Goal: Information Seeking & Learning: Find specific fact

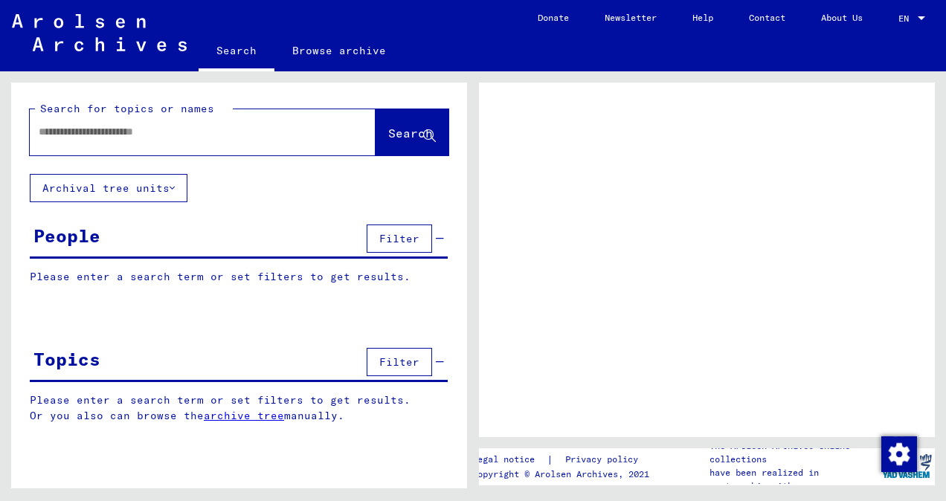
click at [142, 126] on input "text" at bounding box center [189, 132] width 301 height 16
type input "*******"
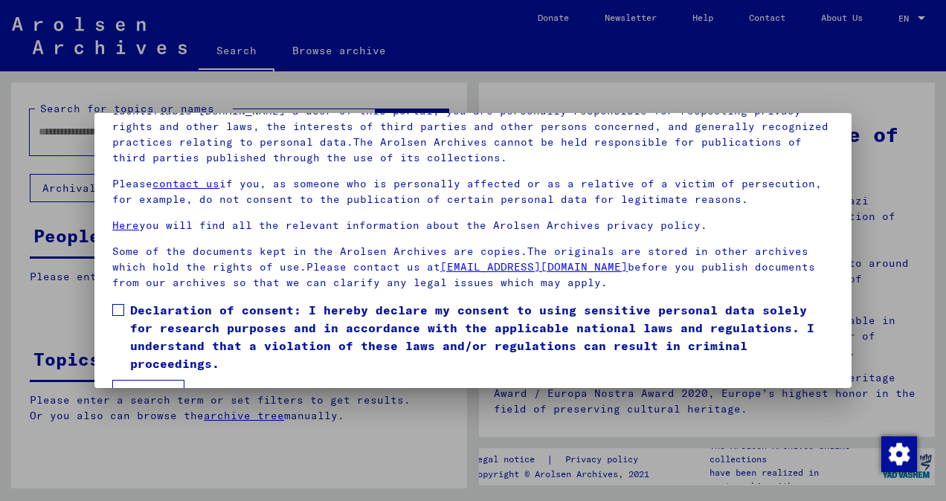
scroll to position [124, 0]
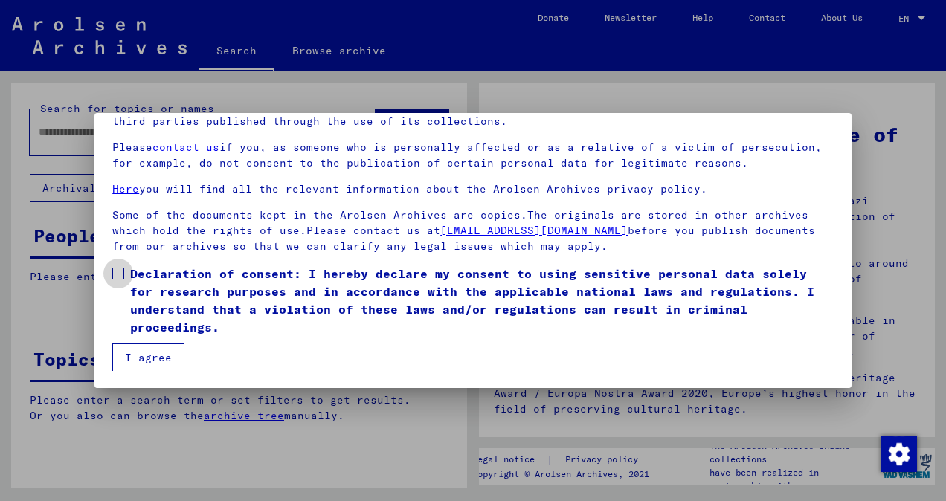
click at [194, 290] on span "Declaration of consent: I hereby declare my consent to using sensitive personal…" at bounding box center [481, 300] width 703 height 71
click at [163, 344] on button "I agree" at bounding box center [148, 357] width 72 height 28
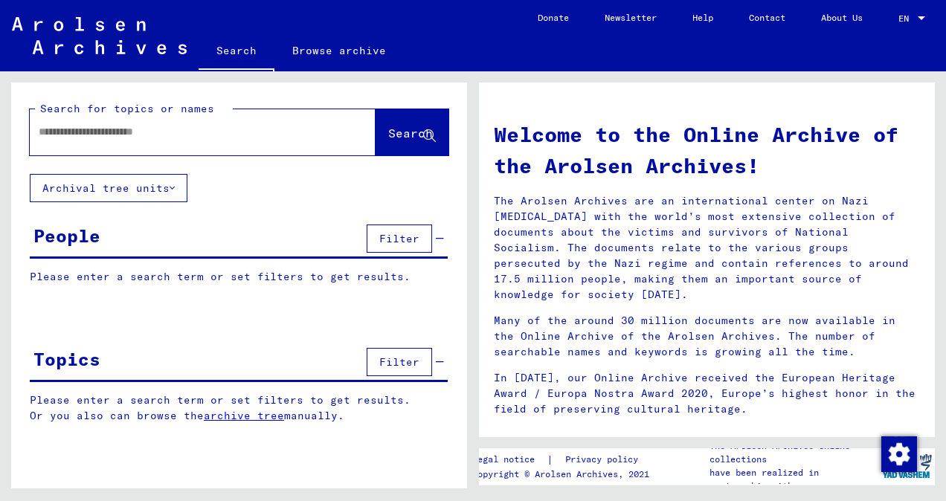
click at [187, 129] on input "text" at bounding box center [185, 132] width 292 height 16
type input "*******"
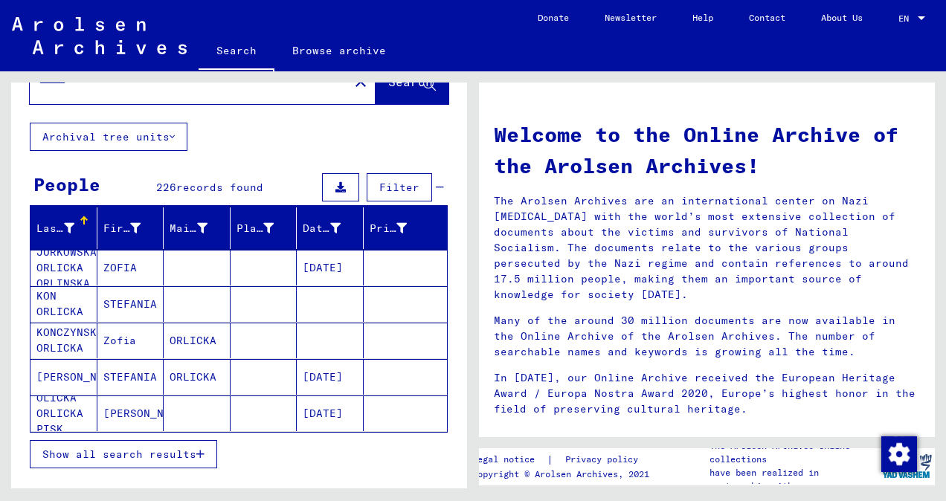
scroll to position [74, 0]
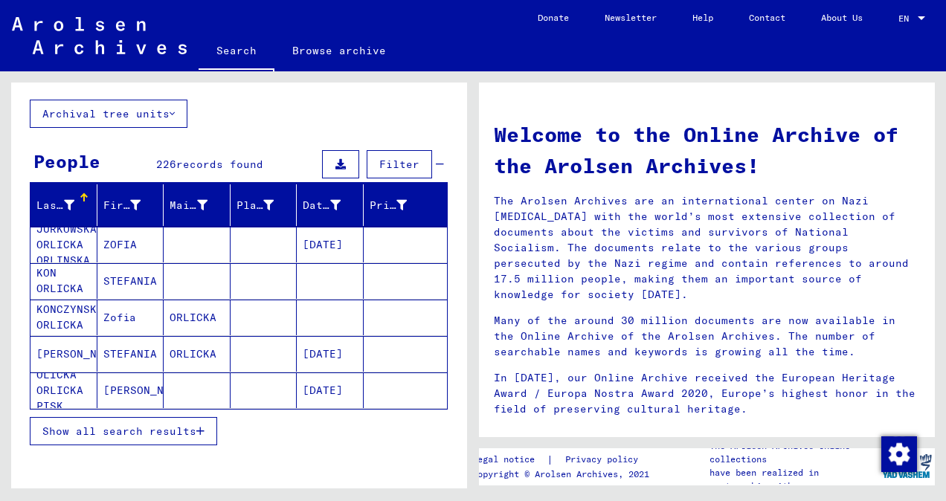
click at [149, 433] on span "Show all search results" at bounding box center [119, 431] width 154 height 13
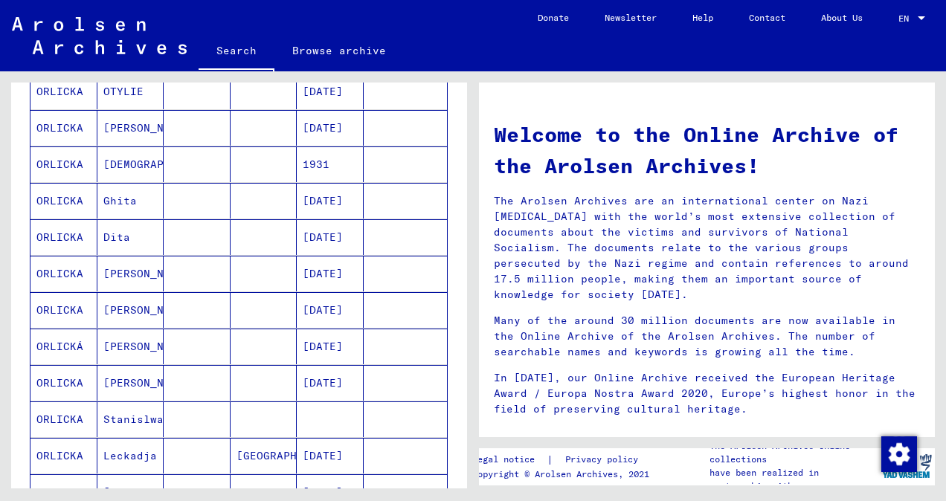
scroll to position [892, 0]
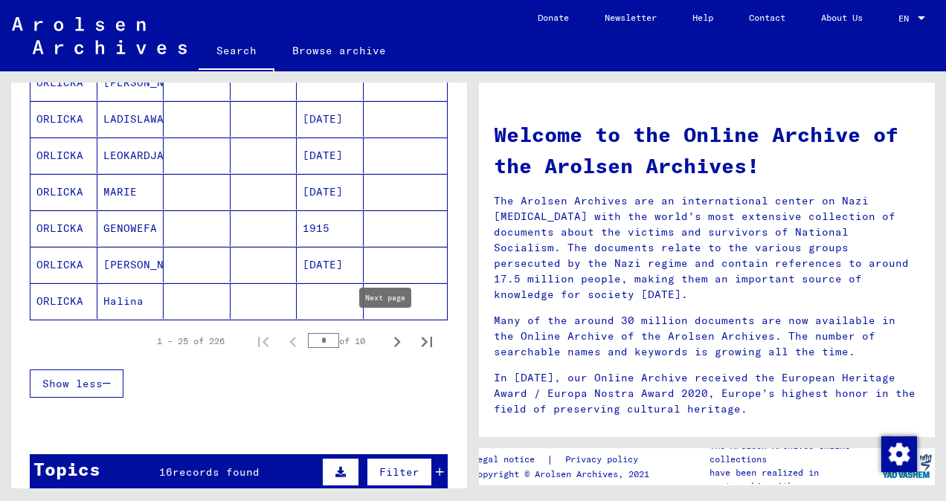
click at [394, 337] on icon "Next page" at bounding box center [397, 342] width 7 height 10
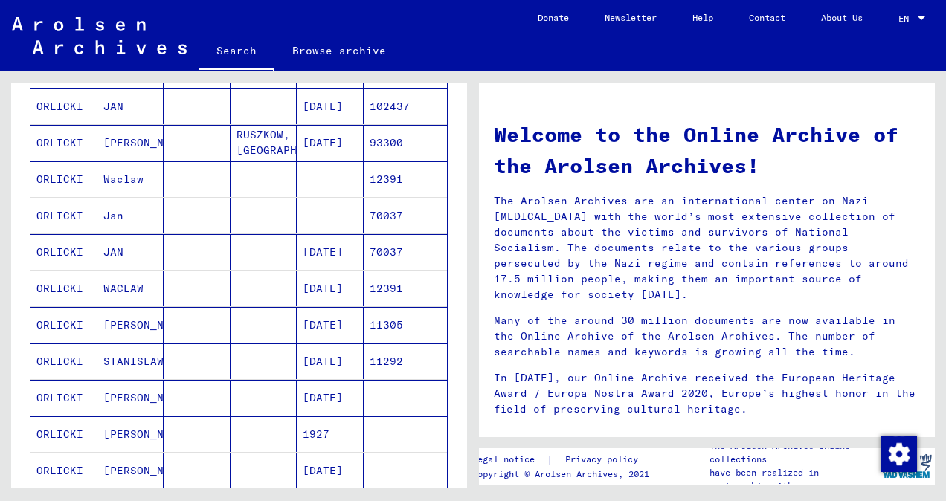
scroll to position [446, 0]
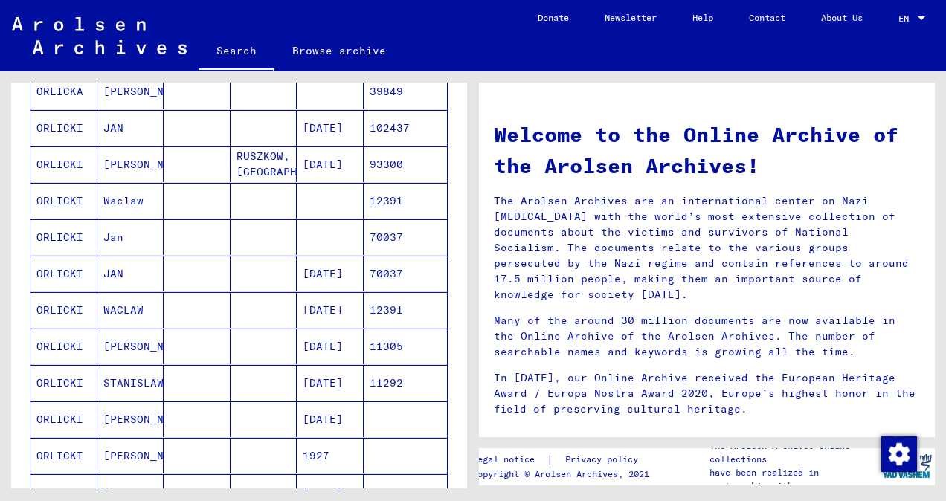
click at [59, 158] on mat-cell "ORLICKI" at bounding box center [63, 164] width 67 height 36
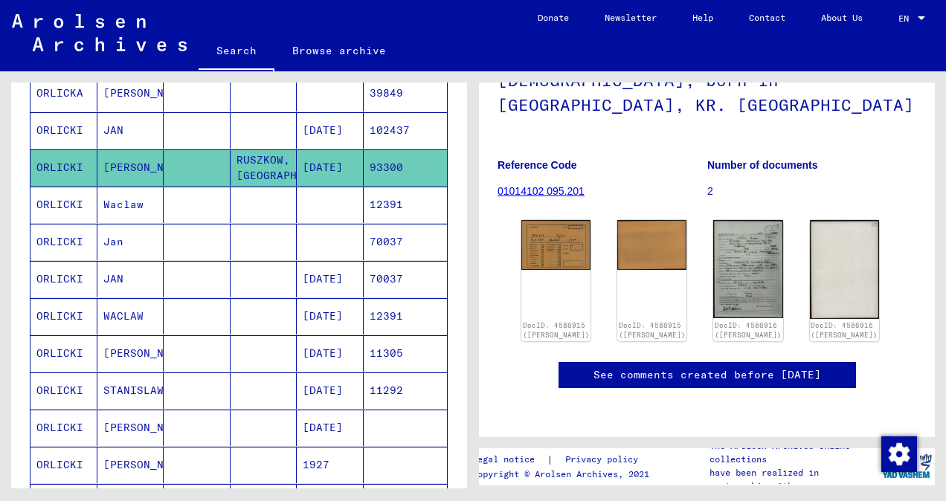
scroll to position [149, 0]
click at [731, 256] on img at bounding box center [747, 268] width 73 height 103
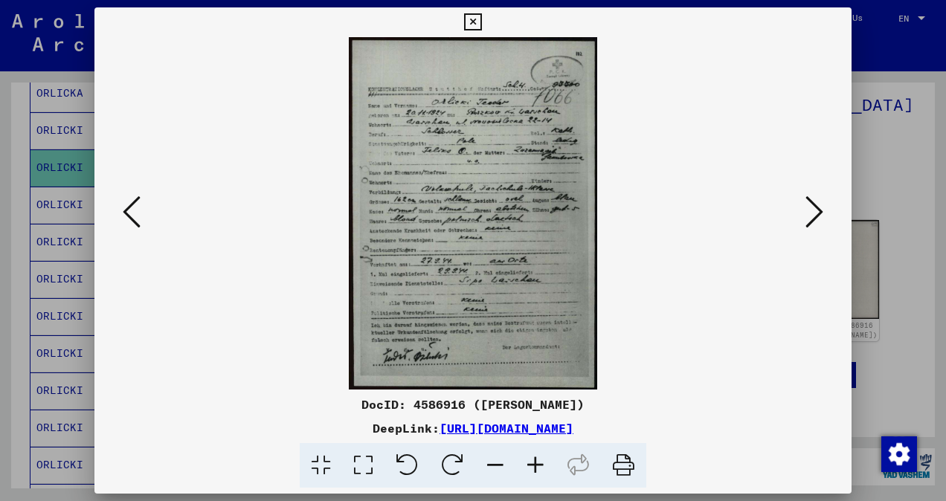
click at [470, 22] on icon at bounding box center [472, 22] width 17 height 18
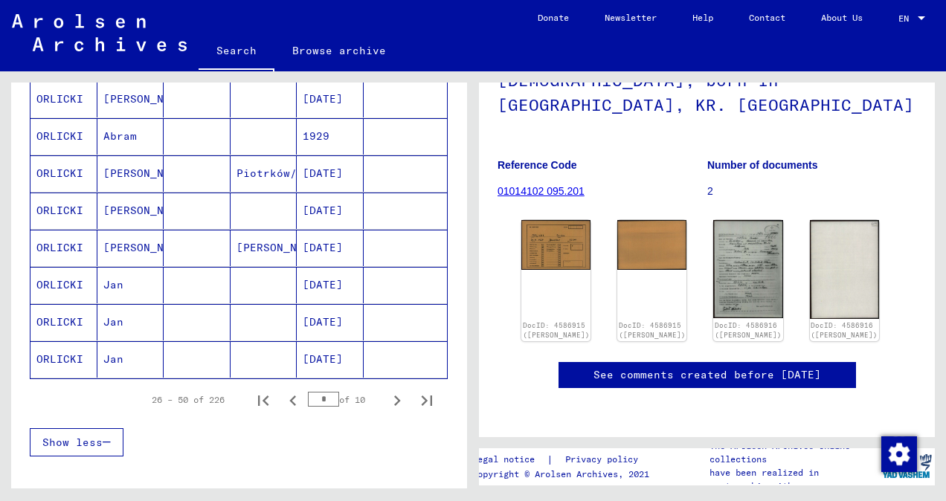
scroll to position [851, 0]
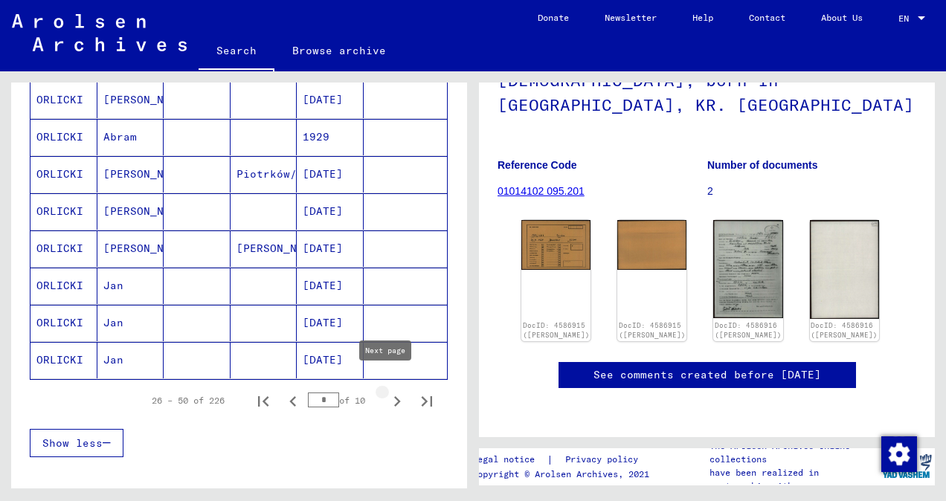
click at [387, 391] on icon "Next page" at bounding box center [397, 401] width 21 height 21
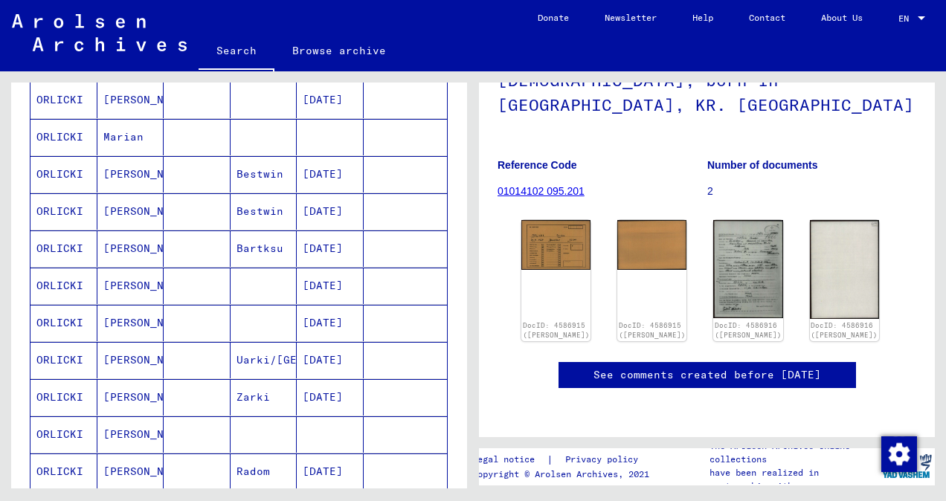
scroll to position [1074, 0]
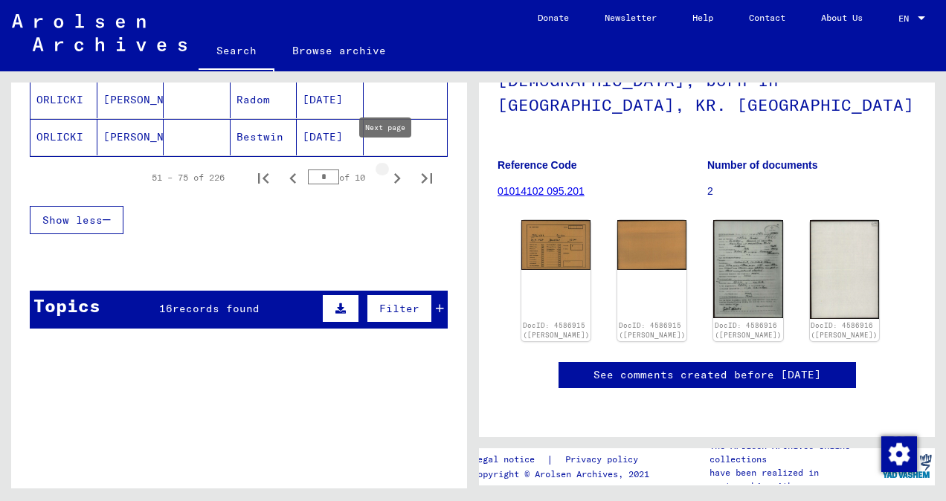
click at [387, 168] on icon "Next page" at bounding box center [397, 178] width 21 height 21
type input "*"
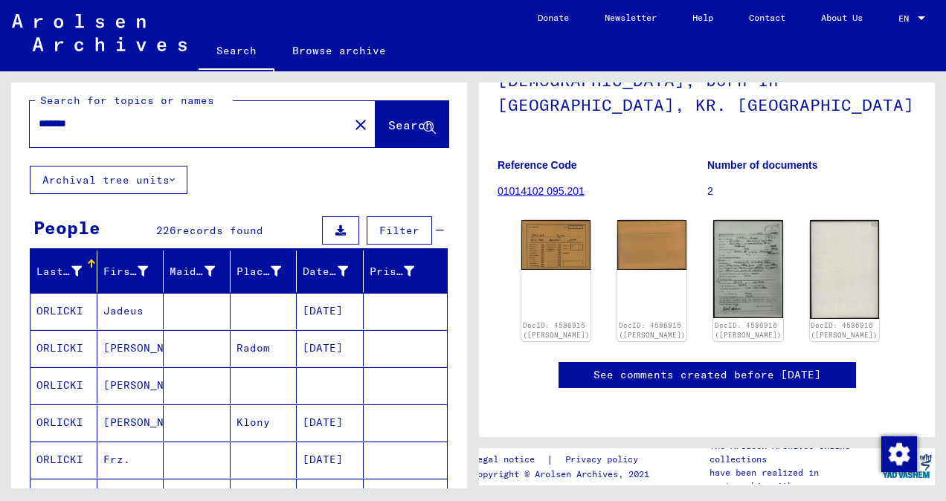
scroll to position [0, 0]
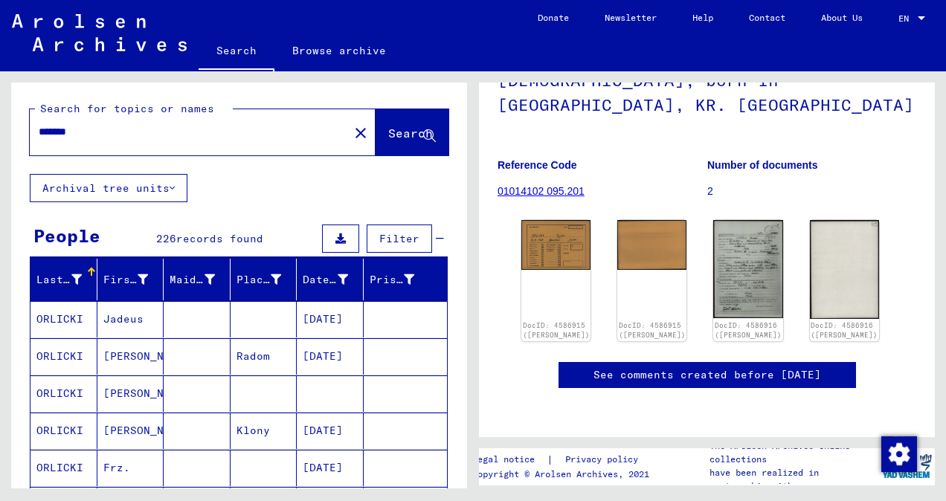
click at [135, 132] on input "*******" at bounding box center [189, 132] width 301 height 16
type input "**********"
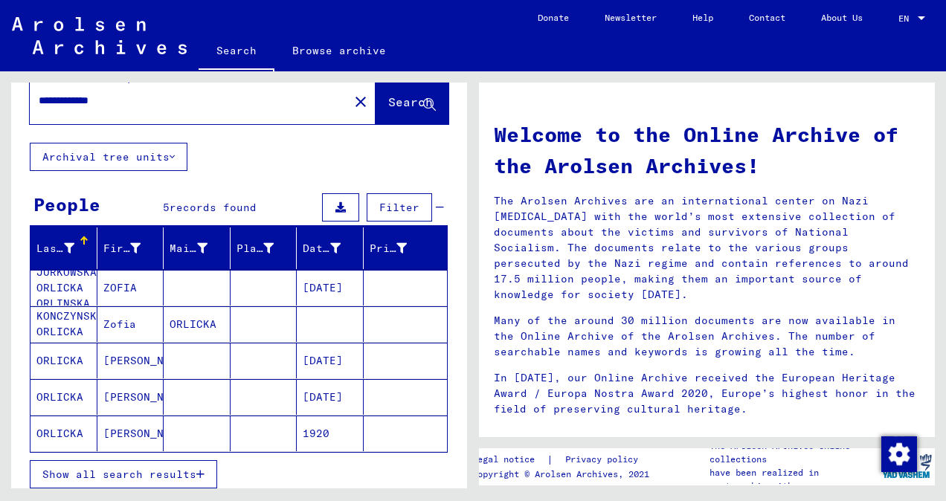
scroll to position [74, 0]
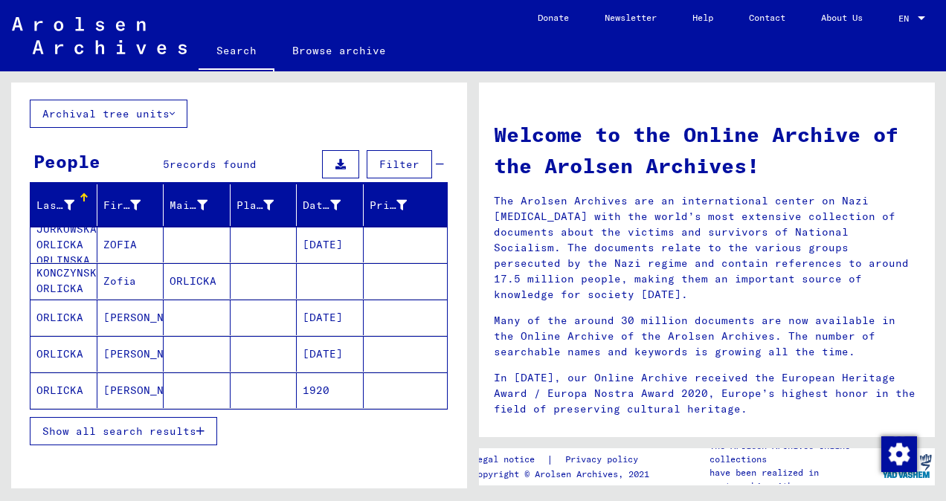
click at [195, 430] on span "Show all search results" at bounding box center [119, 431] width 154 height 13
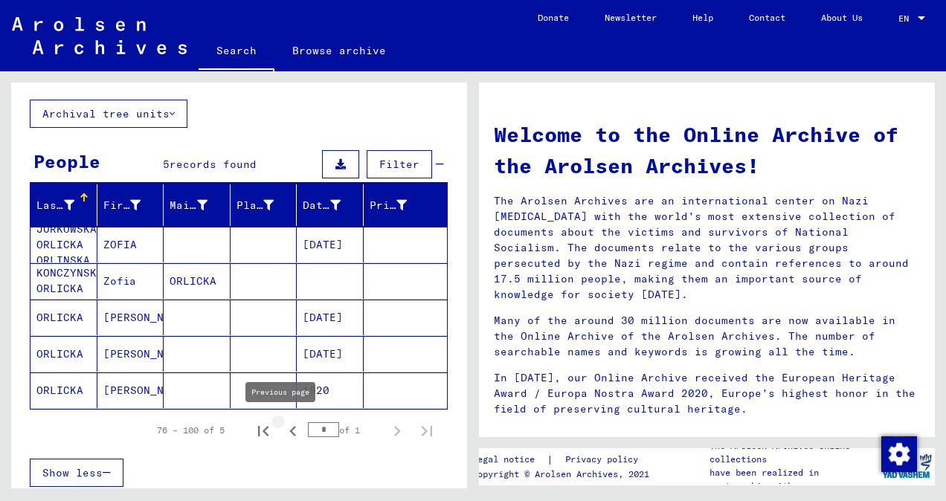
click at [284, 433] on icon "Previous page" at bounding box center [293, 431] width 21 height 21
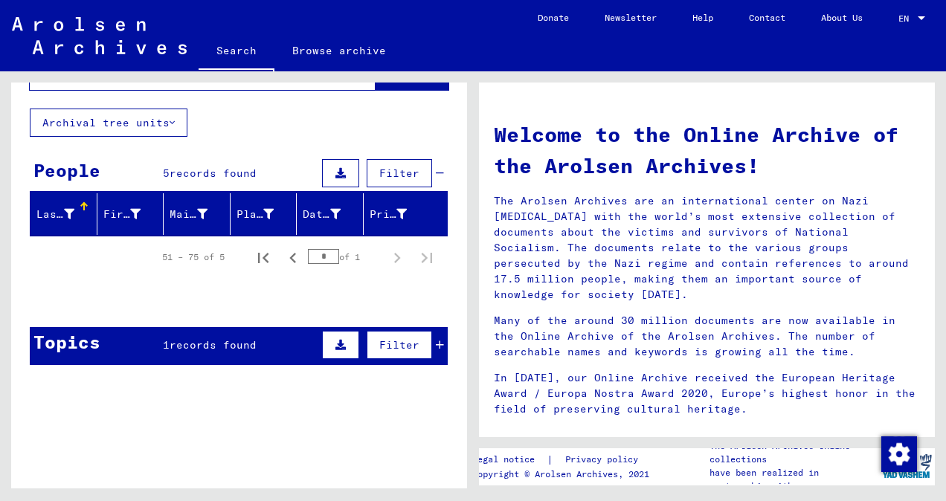
scroll to position [0, 0]
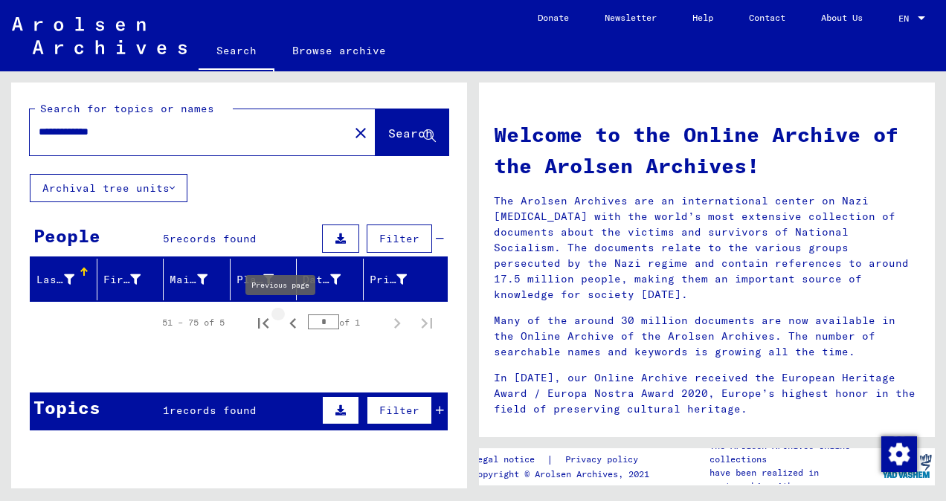
click at [289, 322] on icon "Previous page" at bounding box center [292, 323] width 7 height 10
type input "*"
click at [392, 132] on span "Search" at bounding box center [410, 133] width 45 height 15
click at [208, 135] on input "**********" at bounding box center [185, 132] width 292 height 16
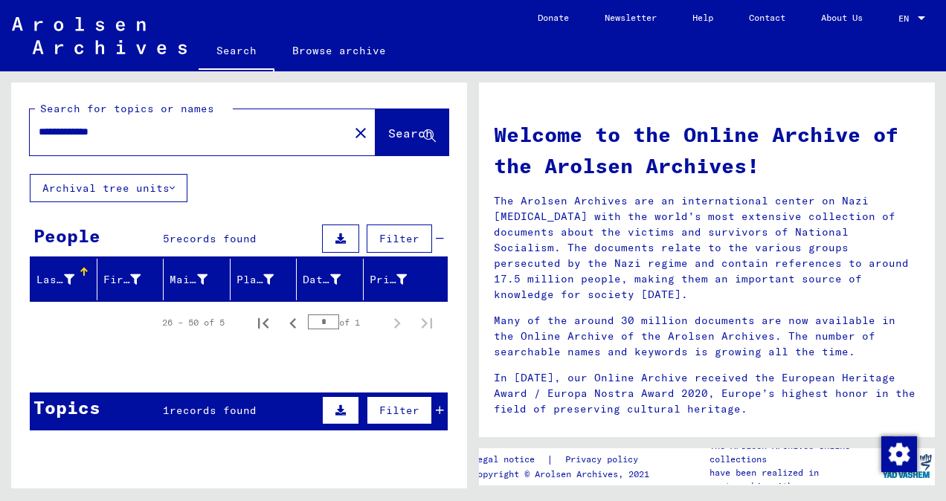
click at [208, 135] on input "**********" at bounding box center [185, 132] width 292 height 16
type input "**********"
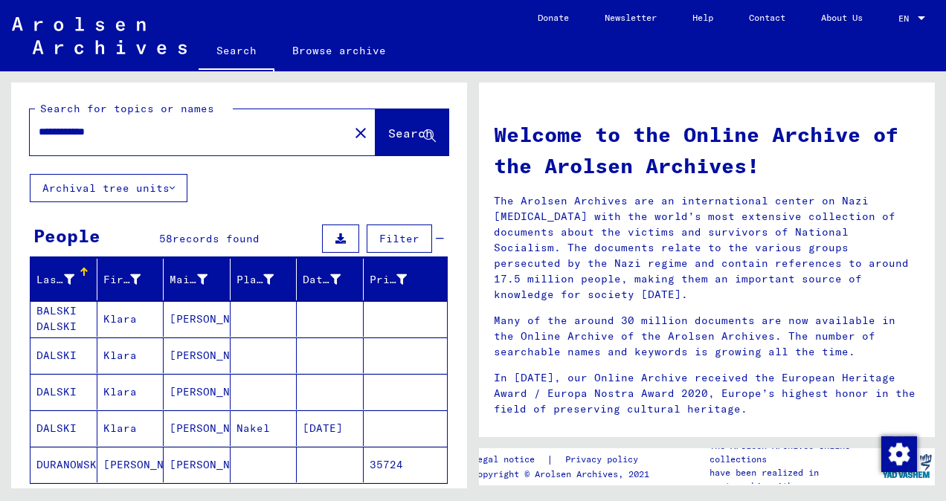
scroll to position [149, 0]
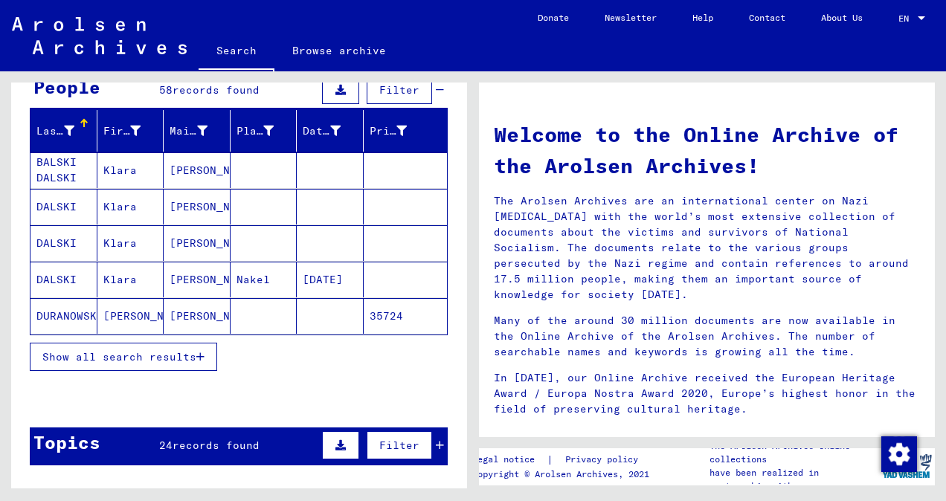
click at [200, 352] on icon "button" at bounding box center [200, 357] width 8 height 10
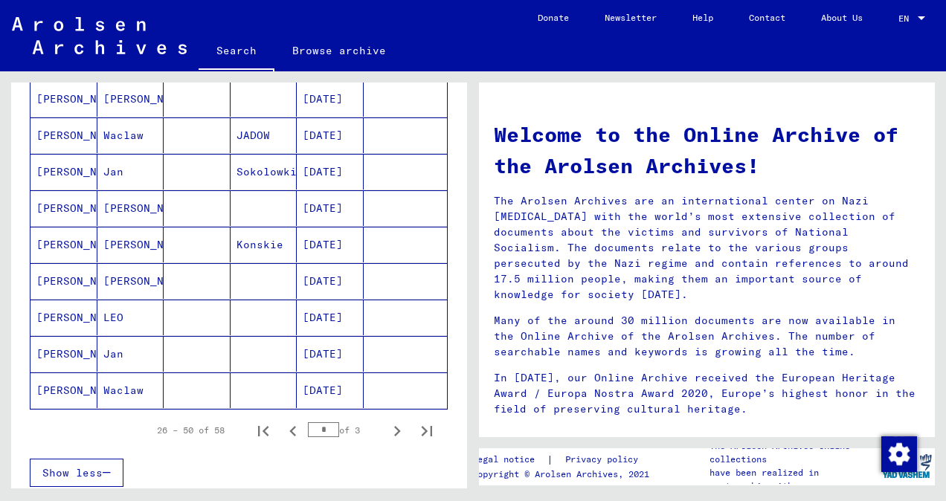
scroll to position [818, 0]
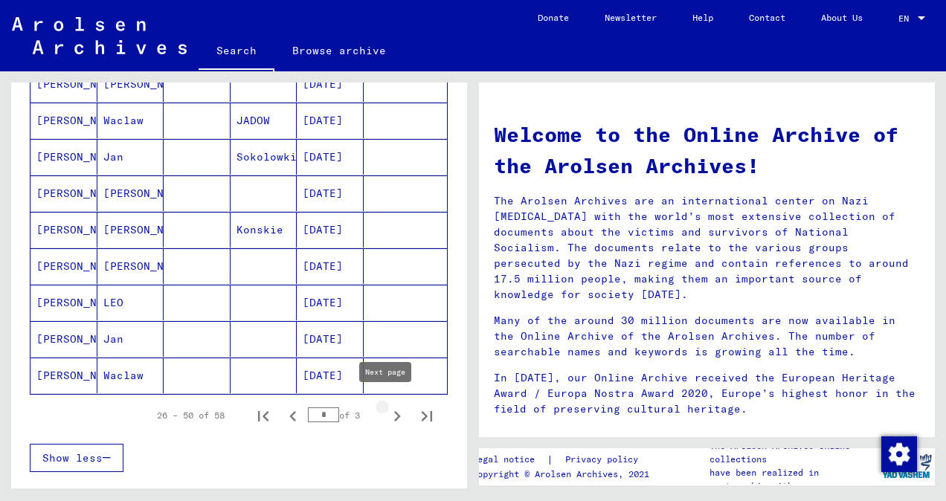
click at [394, 411] on icon "Next page" at bounding box center [397, 416] width 7 height 10
type input "*"
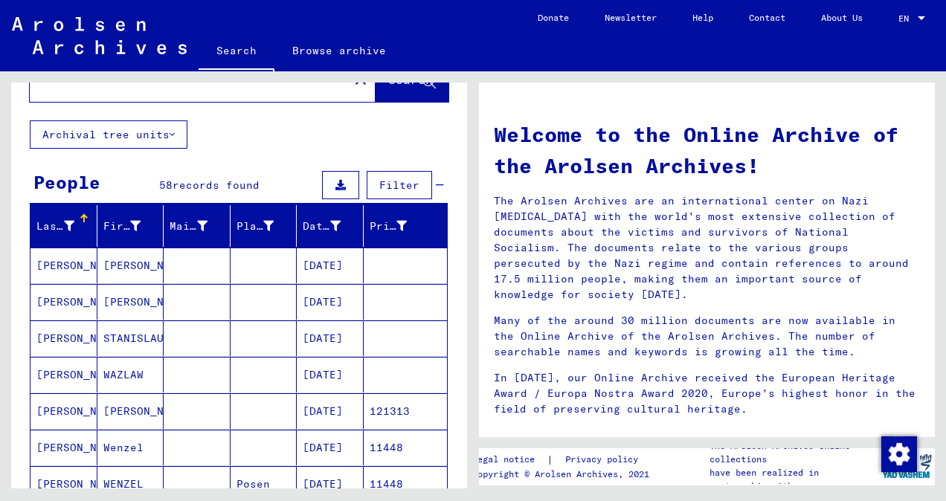
scroll to position [0, 0]
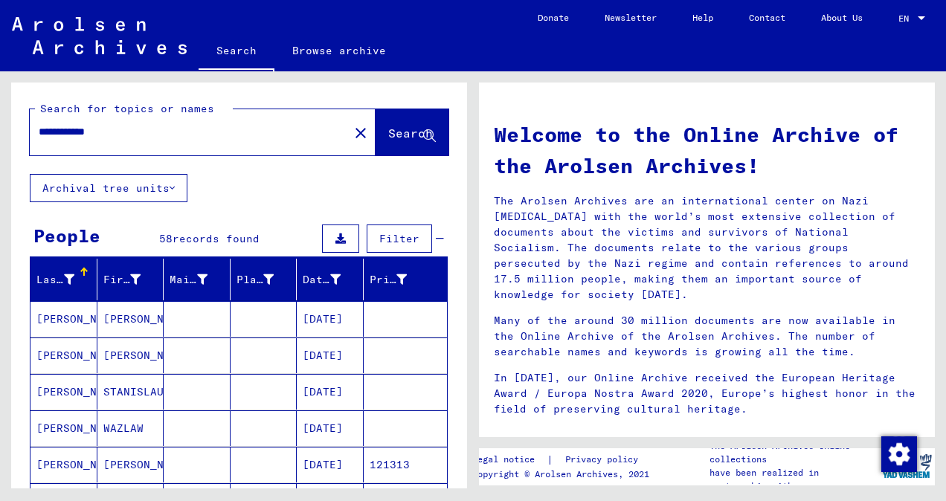
drag, startPoint x: 136, startPoint y: 119, endPoint x: 136, endPoint y: 129, distance: 10.4
click at [136, 120] on div "**********" at bounding box center [180, 131] width 301 height 33
click at [135, 141] on div "**********" at bounding box center [180, 131] width 301 height 33
click at [352, 131] on mat-icon "close" at bounding box center [361, 133] width 18 height 18
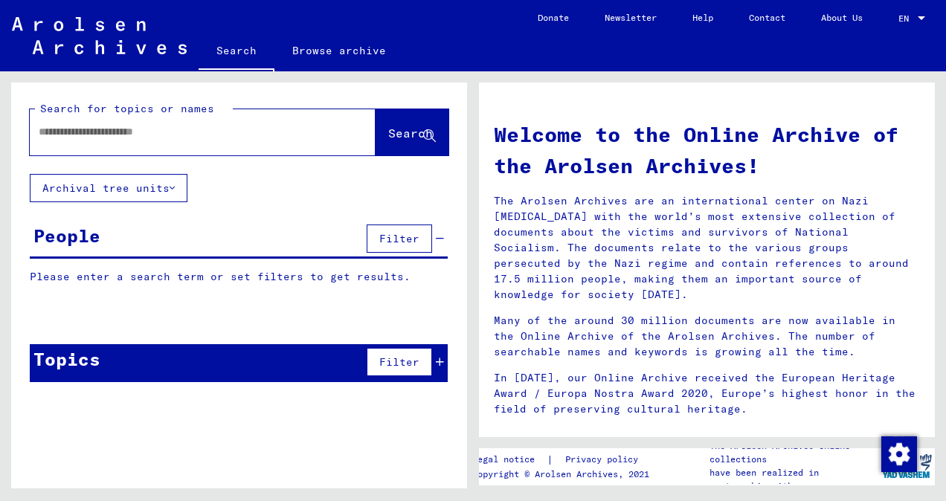
click at [262, 133] on input "text" at bounding box center [185, 132] width 292 height 16
type input "**********"
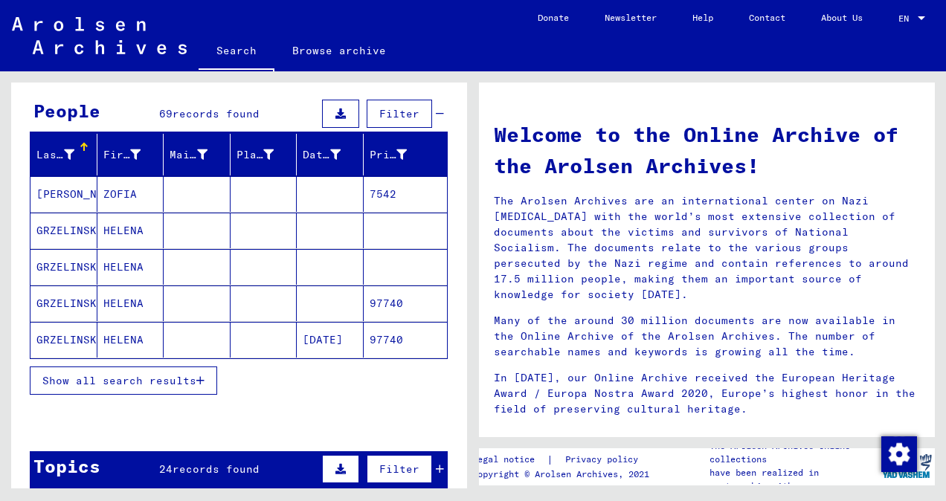
scroll to position [149, 0]
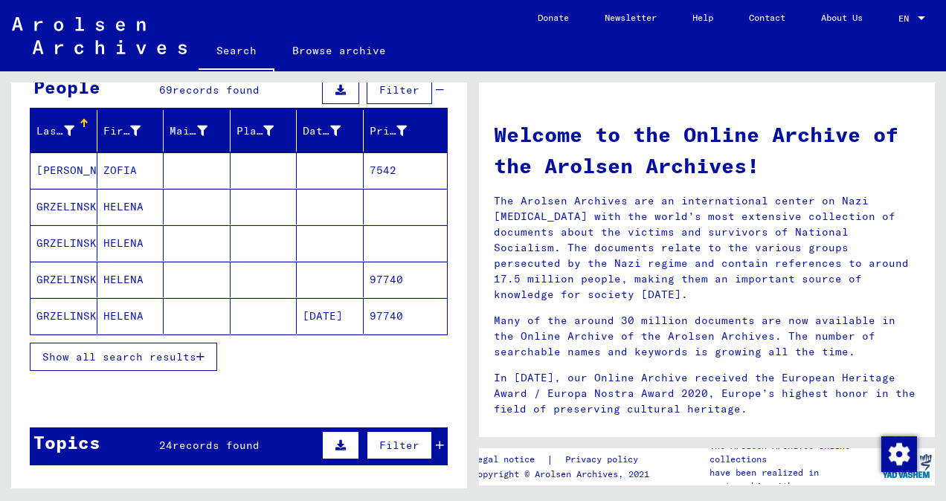
click at [205, 355] on button "Show all search results" at bounding box center [123, 357] width 187 height 28
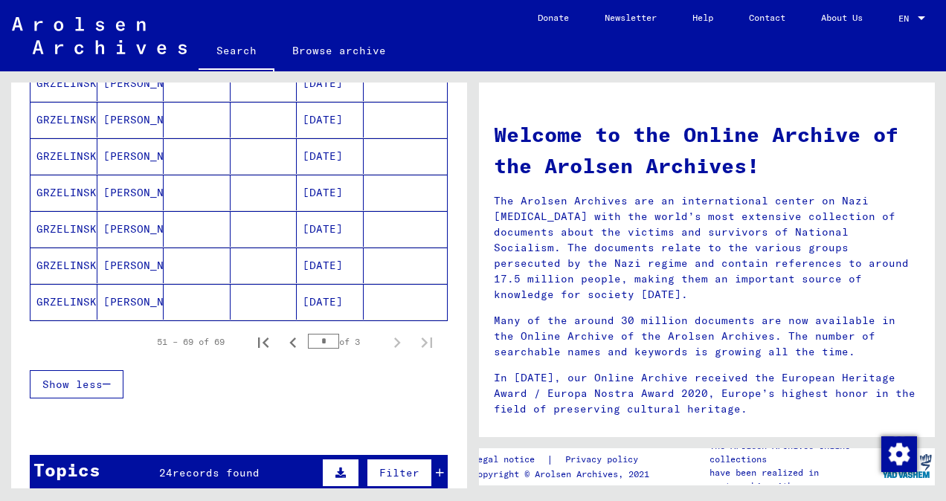
scroll to position [966, 0]
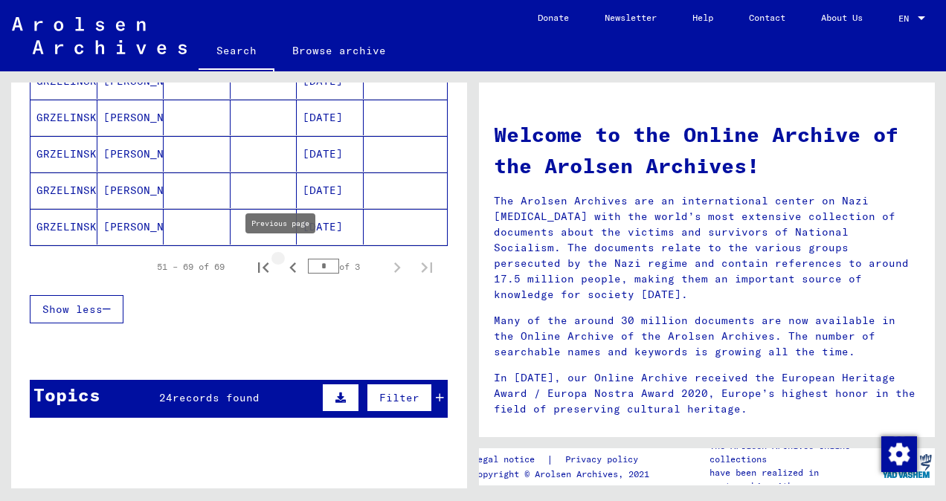
click at [289, 261] on icon "Previous page" at bounding box center [293, 267] width 21 height 21
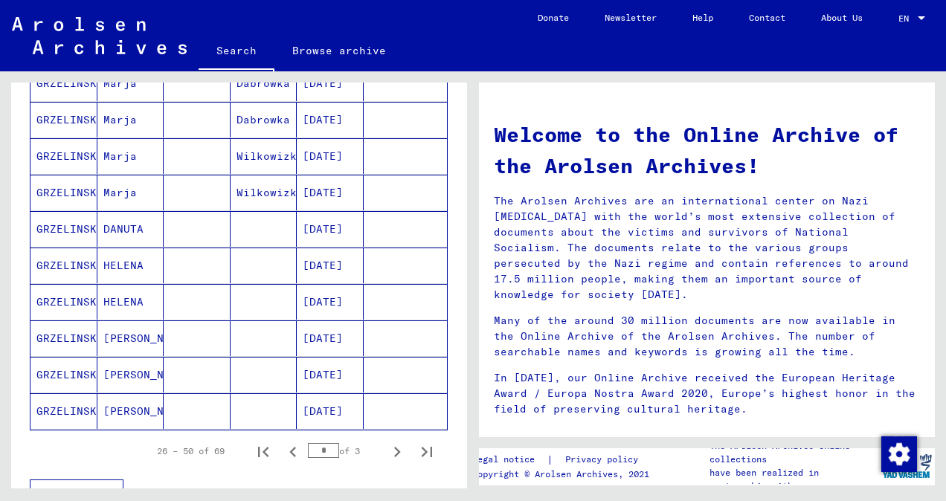
scroll to position [818, 0]
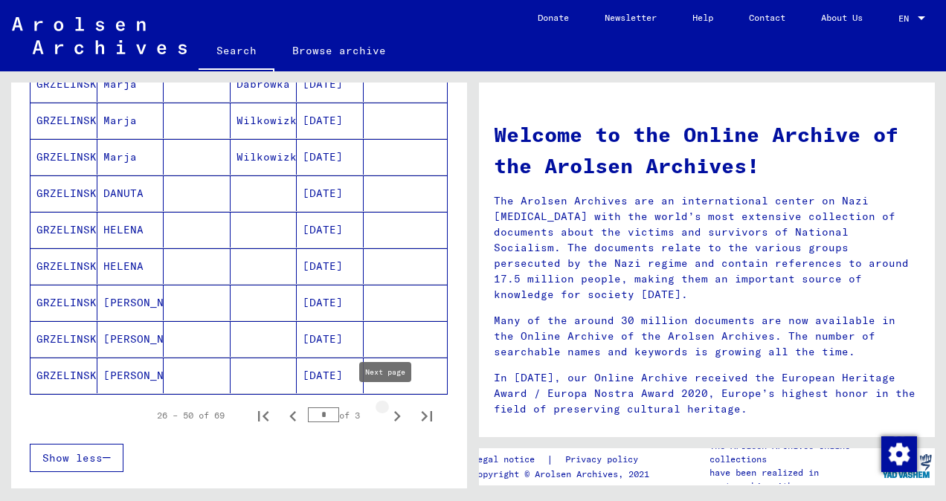
click at [390, 407] on icon "Next page" at bounding box center [397, 416] width 21 height 21
type input "*"
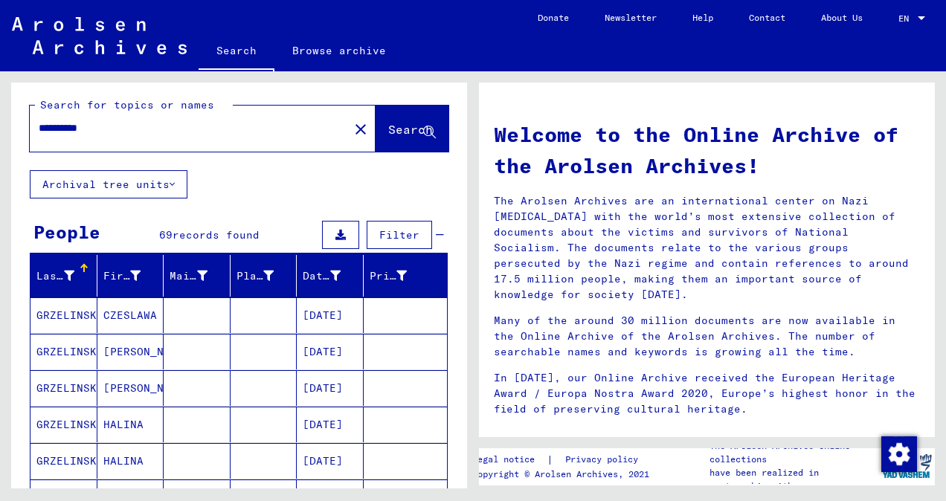
scroll to position [0, 0]
